Goal: Task Accomplishment & Management: Complete application form

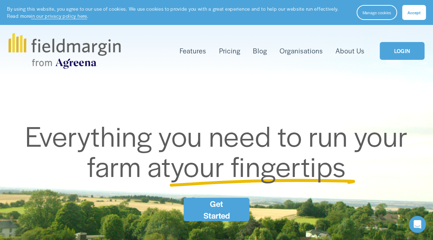
click at [215, 211] on link "Get Started" at bounding box center [216, 208] width 66 height 23
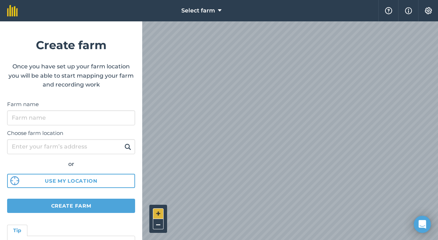
click at [161, 210] on button "+" at bounding box center [158, 213] width 11 height 11
click at [159, 223] on button "–" at bounding box center [158, 224] width 11 height 10
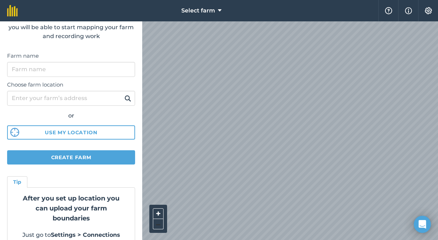
scroll to position [60, 0]
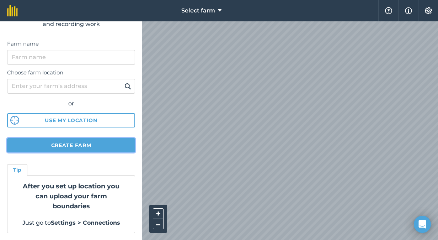
click at [86, 146] on button "Create farm" at bounding box center [71, 145] width 128 height 14
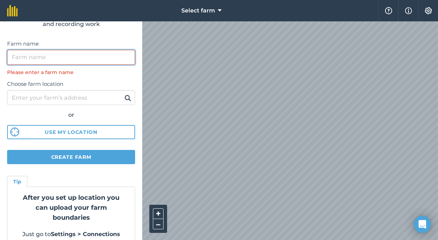
click at [87, 50] on input "Farm name" at bounding box center [71, 57] width 128 height 15
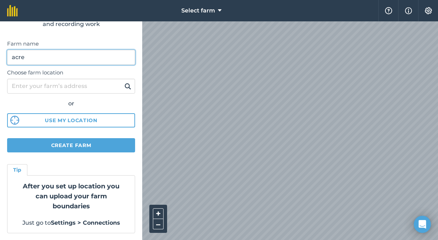
type input "acre"
click at [125, 87] on img at bounding box center [127, 86] width 7 height 9
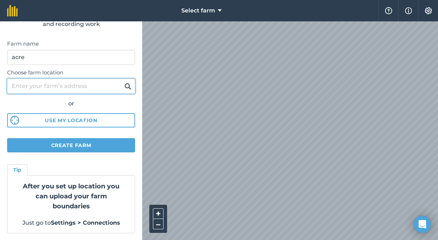
click at [102, 83] on input "Choose farm location" at bounding box center [71, 86] width 128 height 15
type input "kwazulu natal"
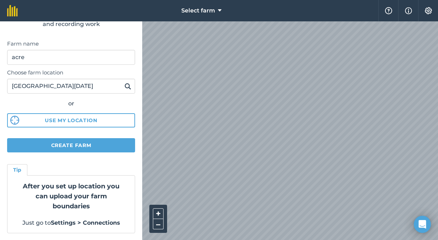
click at [124, 86] on img at bounding box center [127, 86] width 7 height 9
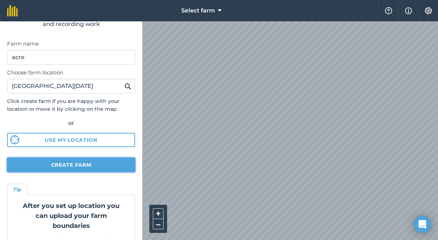
click at [90, 142] on form "Create farm Once you have set up your farm location you will be able to start m…" at bounding box center [71, 130] width 142 height 218
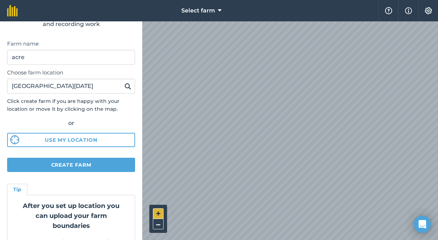
click at [157, 211] on button "+" at bounding box center [158, 213] width 11 height 11
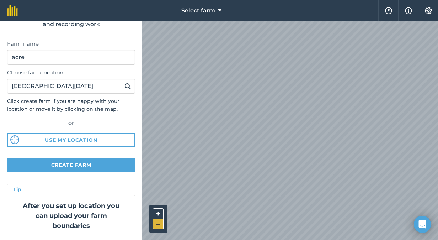
click at [157, 219] on button "–" at bounding box center [158, 224] width 11 height 10
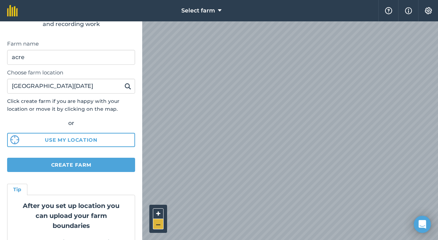
click at [157, 219] on button "–" at bounding box center [158, 224] width 11 height 10
click at [159, 214] on button "+" at bounding box center [158, 213] width 11 height 11
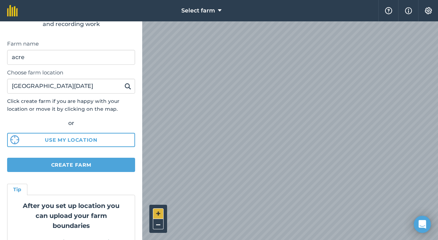
click at [159, 214] on button "+" at bounding box center [158, 213] width 11 height 11
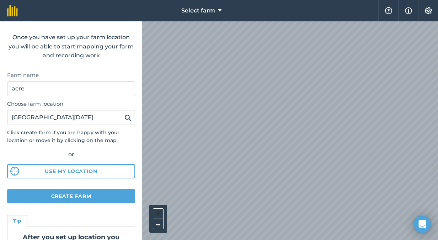
scroll to position [18, 0]
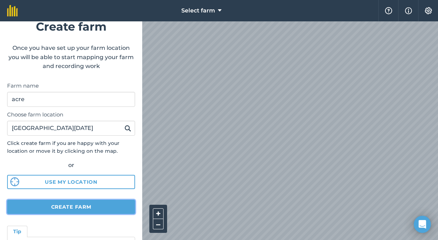
click at [97, 209] on button "Create farm" at bounding box center [71, 206] width 128 height 14
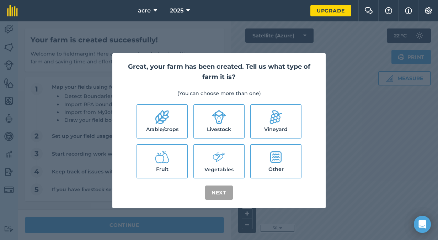
click at [234, 115] on label "Livestock" at bounding box center [219, 121] width 50 height 33
checkbox input "true"
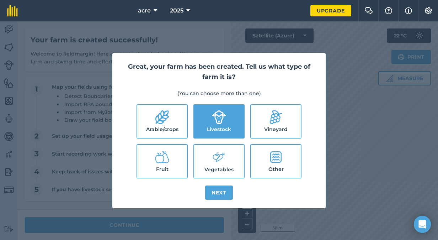
click at [205, 149] on label "Vegetables" at bounding box center [219, 161] width 50 height 33
checkbox input "true"
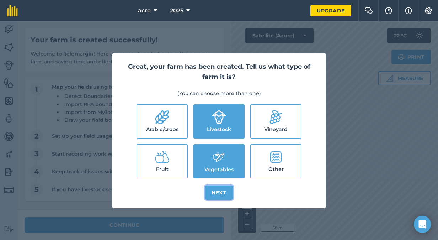
click at [228, 186] on button "Next" at bounding box center [219, 192] width 28 height 14
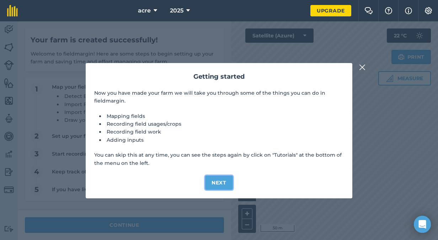
click at [224, 181] on button "Next" at bounding box center [219, 182] width 28 height 14
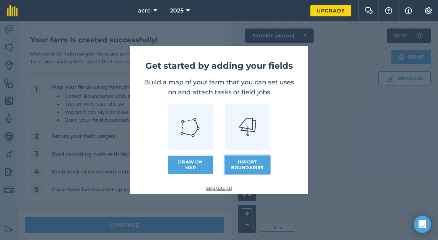
drag, startPoint x: 246, startPoint y: 161, endPoint x: 204, endPoint y: 159, distance: 41.7
click at [204, 159] on div "Draw on map Import boundaries" at bounding box center [219, 139] width 155 height 70
click at [204, 159] on link "Draw on map" at bounding box center [191, 164] width 46 height 18
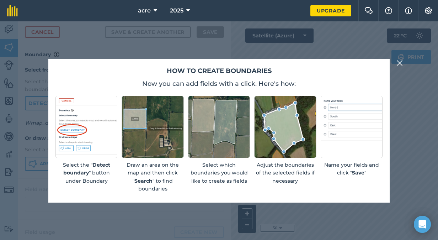
click at [397, 65] on img at bounding box center [400, 63] width 6 height 9
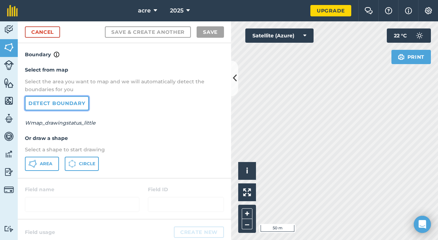
click at [84, 102] on link "Detect boundary" at bounding box center [57, 103] width 64 height 14
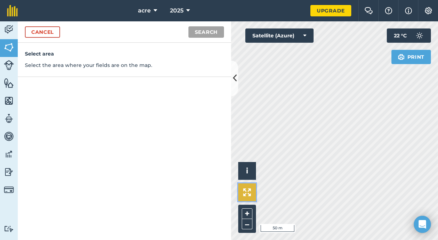
click at [246, 192] on img at bounding box center [247, 192] width 8 height 8
click at [246, 221] on button "–" at bounding box center [247, 224] width 11 height 10
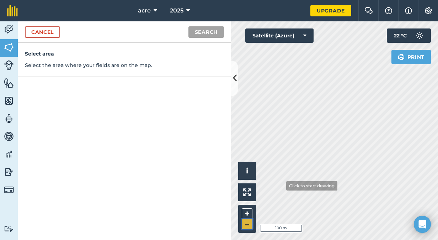
click at [246, 221] on button "–" at bounding box center [247, 224] width 11 height 10
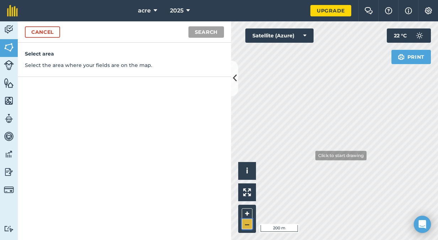
click at [246, 221] on button "–" at bounding box center [247, 224] width 11 height 10
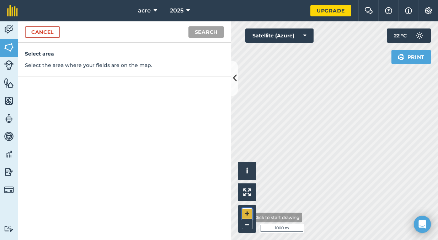
click at [246, 217] on button "+" at bounding box center [247, 213] width 11 height 11
click at [243, 223] on button "–" at bounding box center [247, 224] width 11 height 10
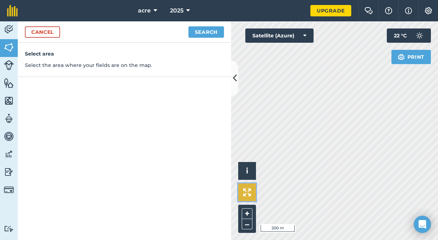
click at [250, 185] on button at bounding box center [247, 192] width 18 height 18
click at [244, 172] on button "i" at bounding box center [247, 171] width 18 height 18
click at [243, 188] on img at bounding box center [247, 192] width 8 height 8
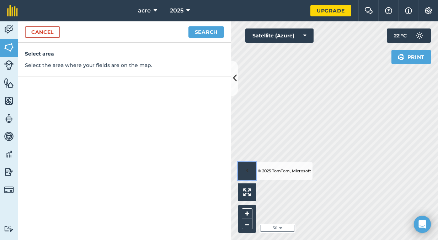
drag, startPoint x: 247, startPoint y: 173, endPoint x: 239, endPoint y: 213, distance: 41.4
click at [239, 213] on div "Click to start drawing › © 2025 TomTom, Microsoft 50 m + –" at bounding box center [334, 130] width 207 height 218
click at [242, 219] on button "–" at bounding box center [247, 224] width 11 height 10
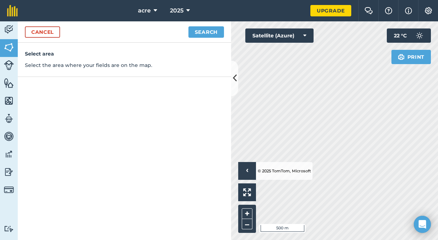
click at [261, 167] on li "© 2025 TomTom, Microsoft" at bounding box center [283, 171] width 55 height 18
click at [3, 98] on link "Maps" at bounding box center [9, 101] width 18 height 18
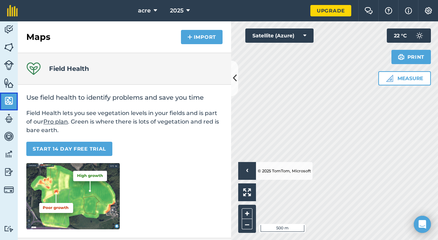
scroll to position [18, 0]
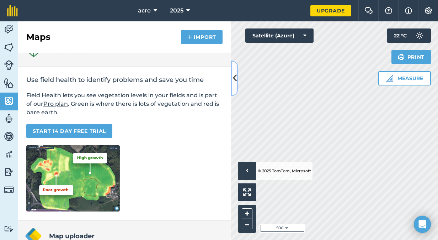
click at [237, 82] on button at bounding box center [234, 78] width 7 height 36
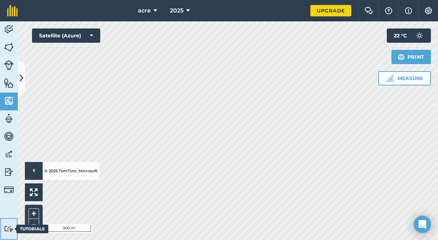
click at [26, 226] on div "Tutorials" at bounding box center [32, 228] width 32 height 9
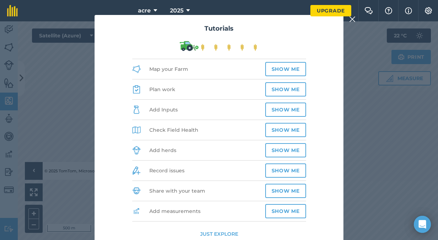
click at [32, 223] on div "Tutorials Map your Farm Show me Plan work Show me Add Inputs Show me Check Fiel…" at bounding box center [219, 130] width 438 height 218
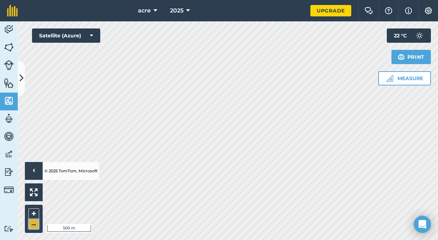
click at [32, 223] on button "–" at bounding box center [33, 224] width 11 height 10
click at [31, 213] on button "+" at bounding box center [33, 213] width 11 height 11
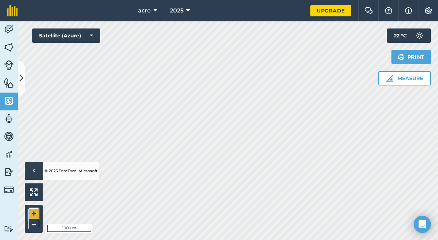
click at [31, 213] on button "+" at bounding box center [33, 213] width 11 height 11
click at [35, 209] on button "+" at bounding box center [33, 213] width 11 height 11
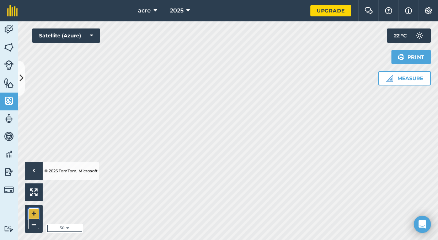
click at [35, 209] on button "+" at bounding box center [33, 213] width 11 height 11
click at [217, 239] on html "acre 2025 Upgrade Farm Chat Help Info Settings Map printing is not available on…" at bounding box center [219, 120] width 438 height 240
click at [126, 239] on html "acre 2025 Upgrade Farm Chat Help Info Settings Map printing is not available on…" at bounding box center [219, 120] width 438 height 240
click at [28, 228] on div "+ –" at bounding box center [34, 218] width 18 height 28
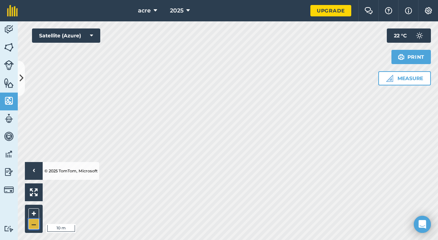
click at [30, 226] on button "–" at bounding box center [33, 224] width 11 height 10
